Goal: Task Accomplishment & Management: Manage account settings

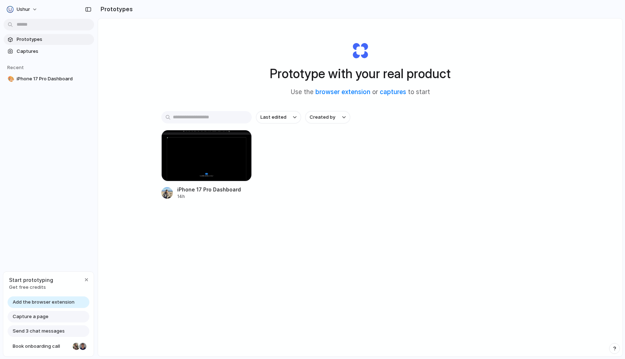
click at [54, 314] on div "Capture a page" at bounding box center [49, 317] width 82 height 12
click at [45, 284] on span "Get free credits" at bounding box center [31, 287] width 44 height 7
click at [38, 317] on span "Capture a page" at bounding box center [31, 316] width 36 height 7
click at [50, 301] on span "Add the browser extension" at bounding box center [44, 302] width 62 height 7
click at [87, 278] on div "button" at bounding box center [87, 280] width 6 height 6
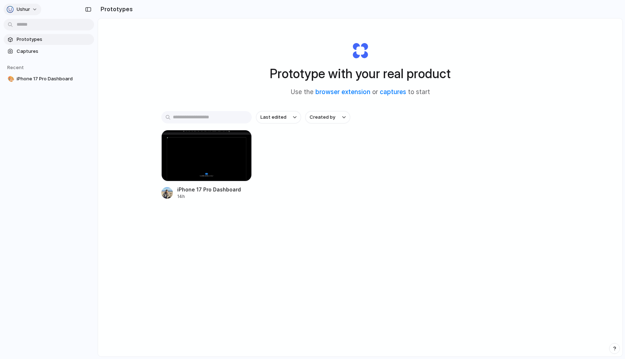
click at [34, 7] on button "Ushur" at bounding box center [23, 10] width 38 height 12
click at [34, 7] on div "Settings Invite members Change theme Sign out" at bounding box center [312, 179] width 625 height 359
click at [34, 51] on span "Captures" at bounding box center [54, 51] width 75 height 7
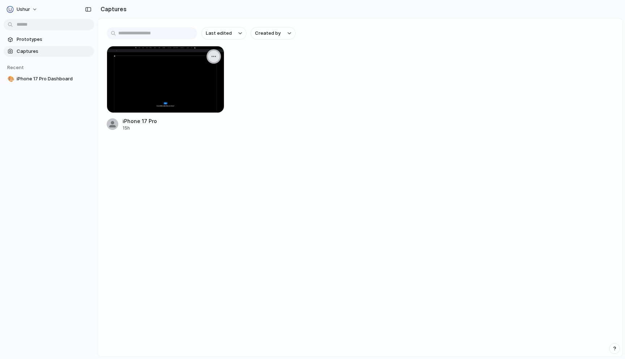
click at [215, 59] on div "button" at bounding box center [214, 57] width 6 height 6
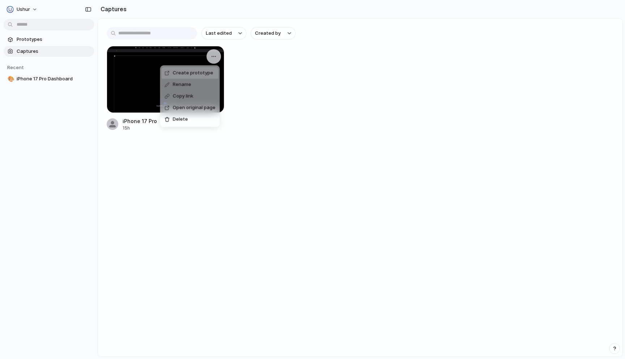
click at [303, 60] on div "Create prototype Rename Copy link Open original page Delete" at bounding box center [312, 179] width 625 height 359
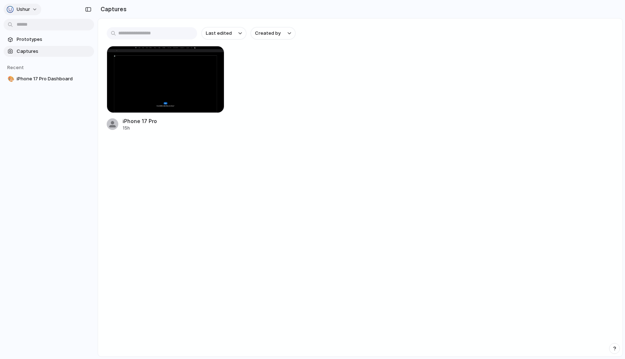
click at [35, 10] on button "Ushur" at bounding box center [23, 10] width 38 height 12
click at [35, 10] on div "Settings Invite members Change theme Sign out" at bounding box center [312, 179] width 625 height 359
click at [334, 58] on div "iPhone 17 Pro 15h" at bounding box center [360, 88] width 507 height 85
click at [52, 39] on span "Prototypes" at bounding box center [54, 39] width 75 height 7
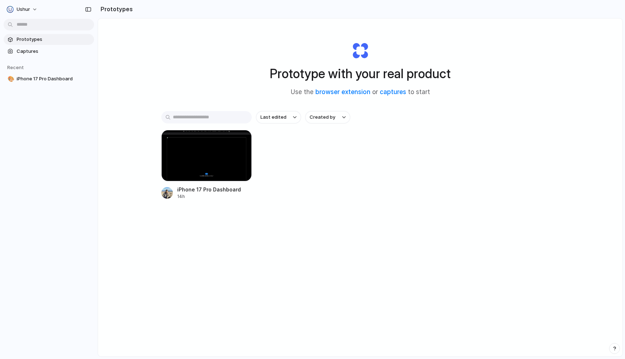
click at [219, 113] on input "text" at bounding box center [206, 117] width 90 height 12
click at [391, 91] on link "captures" at bounding box center [393, 91] width 26 height 7
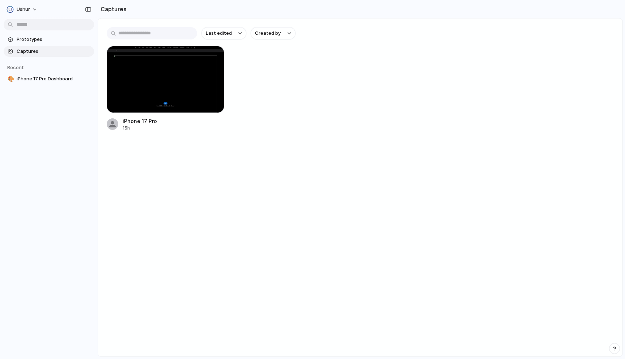
click at [117, 6] on h2 "Captures" at bounding box center [112, 9] width 29 height 9
click at [136, 33] on input "text" at bounding box center [152, 33] width 90 height 12
click at [212, 58] on div "button" at bounding box center [214, 57] width 6 height 6
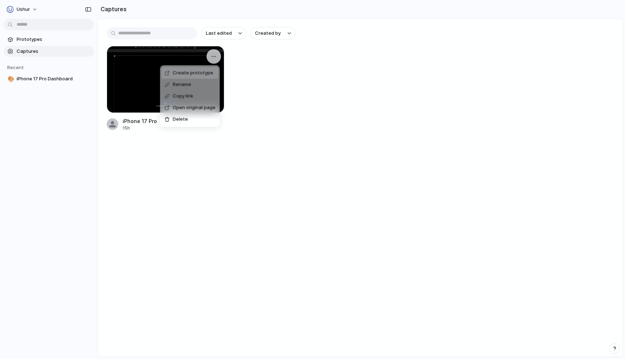
click at [302, 56] on div "Create prototype Rename Copy link Open original page Delete" at bounding box center [312, 179] width 625 height 359
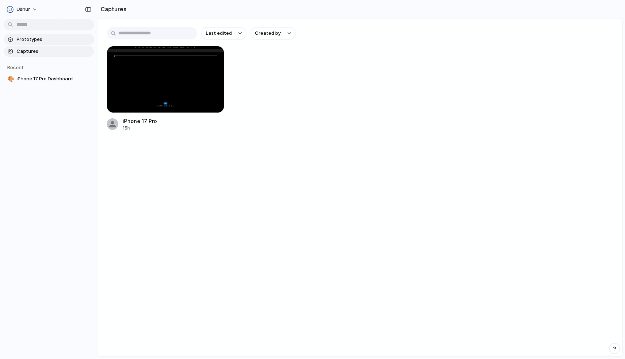
click at [48, 39] on span "Prototypes" at bounding box center [54, 39] width 75 height 7
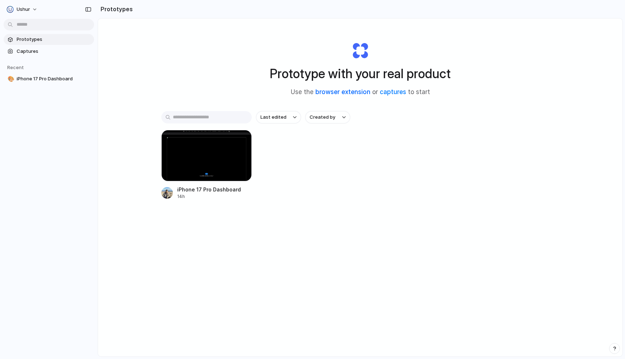
click at [352, 93] on link "browser extension" at bounding box center [343, 91] width 55 height 7
click at [244, 141] on div "button" at bounding box center [241, 141] width 6 height 6
click at [407, 194] on div "Open in new tab Rename Copy link Delete" at bounding box center [312, 179] width 625 height 359
click at [391, 92] on link "captures" at bounding box center [393, 91] width 26 height 7
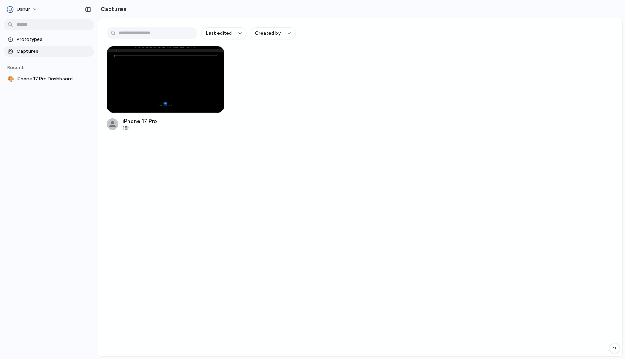
click at [172, 34] on input "text" at bounding box center [152, 33] width 90 height 12
click at [113, 8] on h2 "Captures" at bounding box center [112, 9] width 29 height 9
click at [32, 11] on button "Ushur" at bounding box center [23, 10] width 38 height 12
click at [197, 166] on div "Settings Invite members Change theme Sign out" at bounding box center [312, 179] width 625 height 359
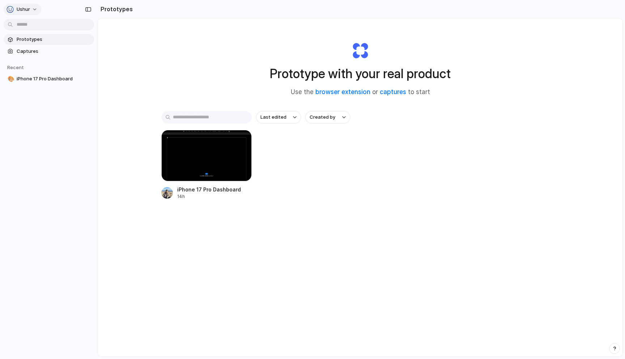
click at [29, 7] on span "Ushur" at bounding box center [23, 9] width 13 height 7
click at [38, 59] on li "Sign out" at bounding box center [35, 61] width 60 height 12
